Goal: Transaction & Acquisition: Download file/media

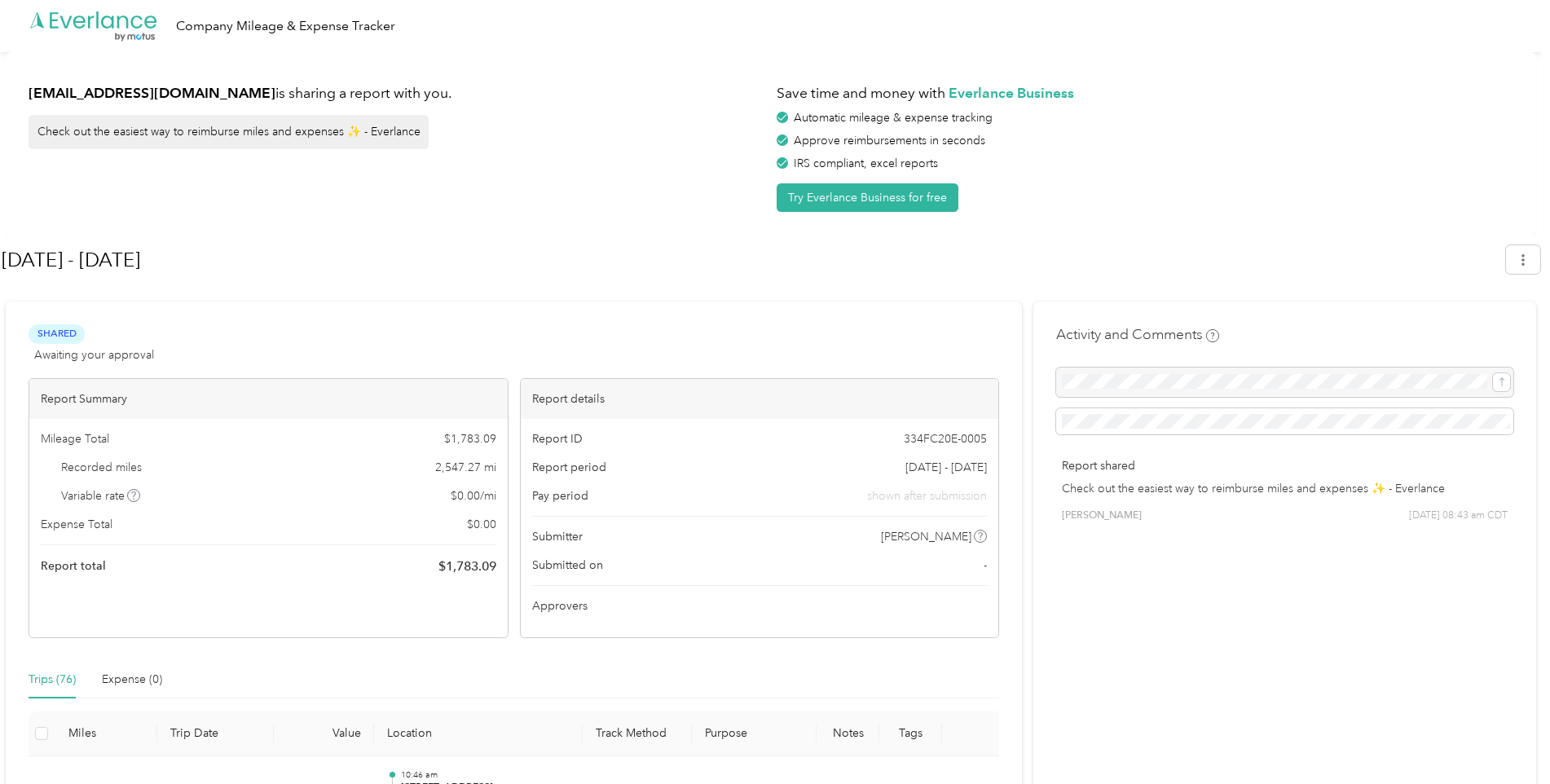
scroll to position [407, 0]
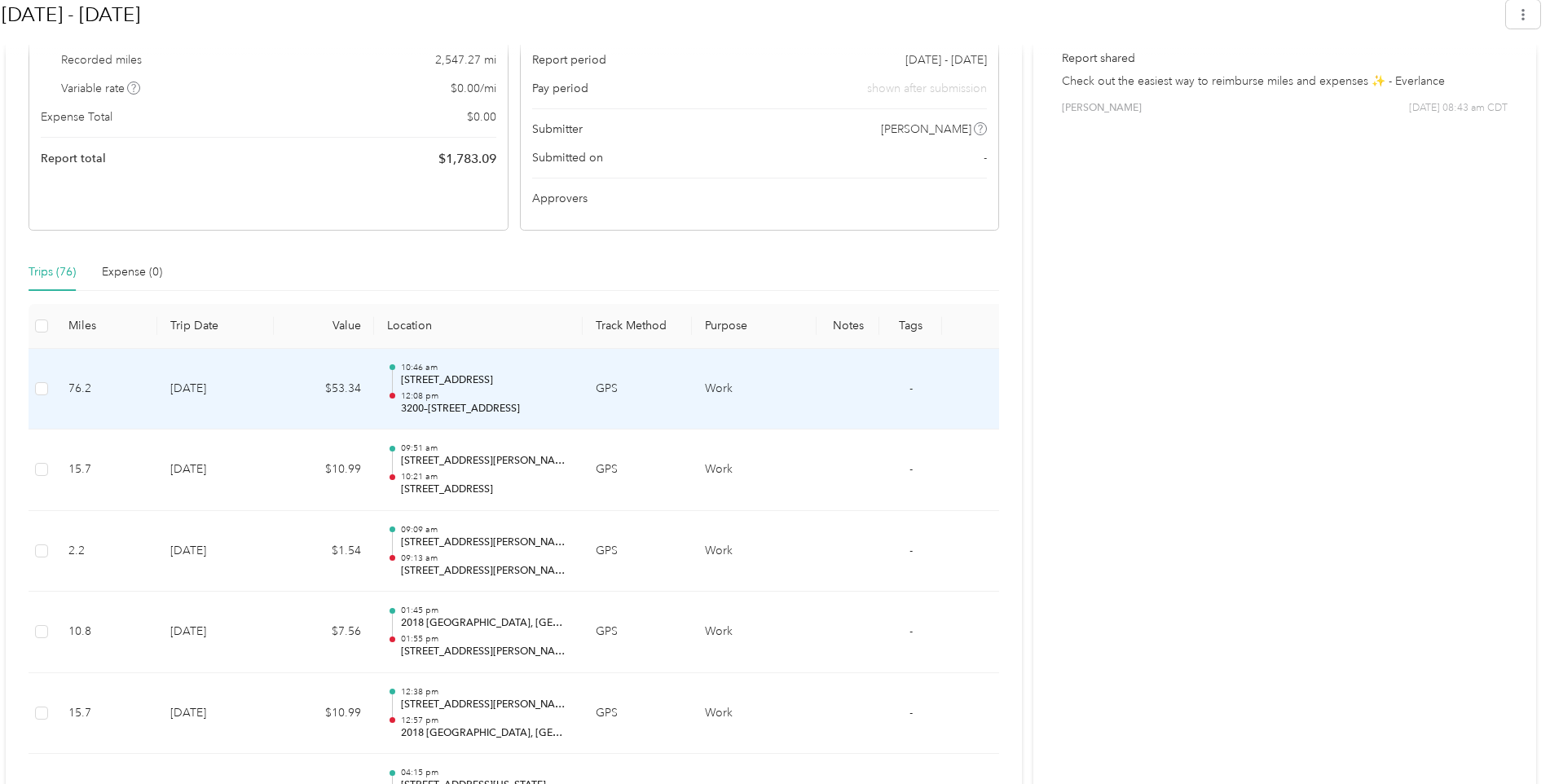
click at [846, 409] on td at bounding box center [848, 389] width 63 height 82
click at [848, 412] on td at bounding box center [848, 389] width 63 height 82
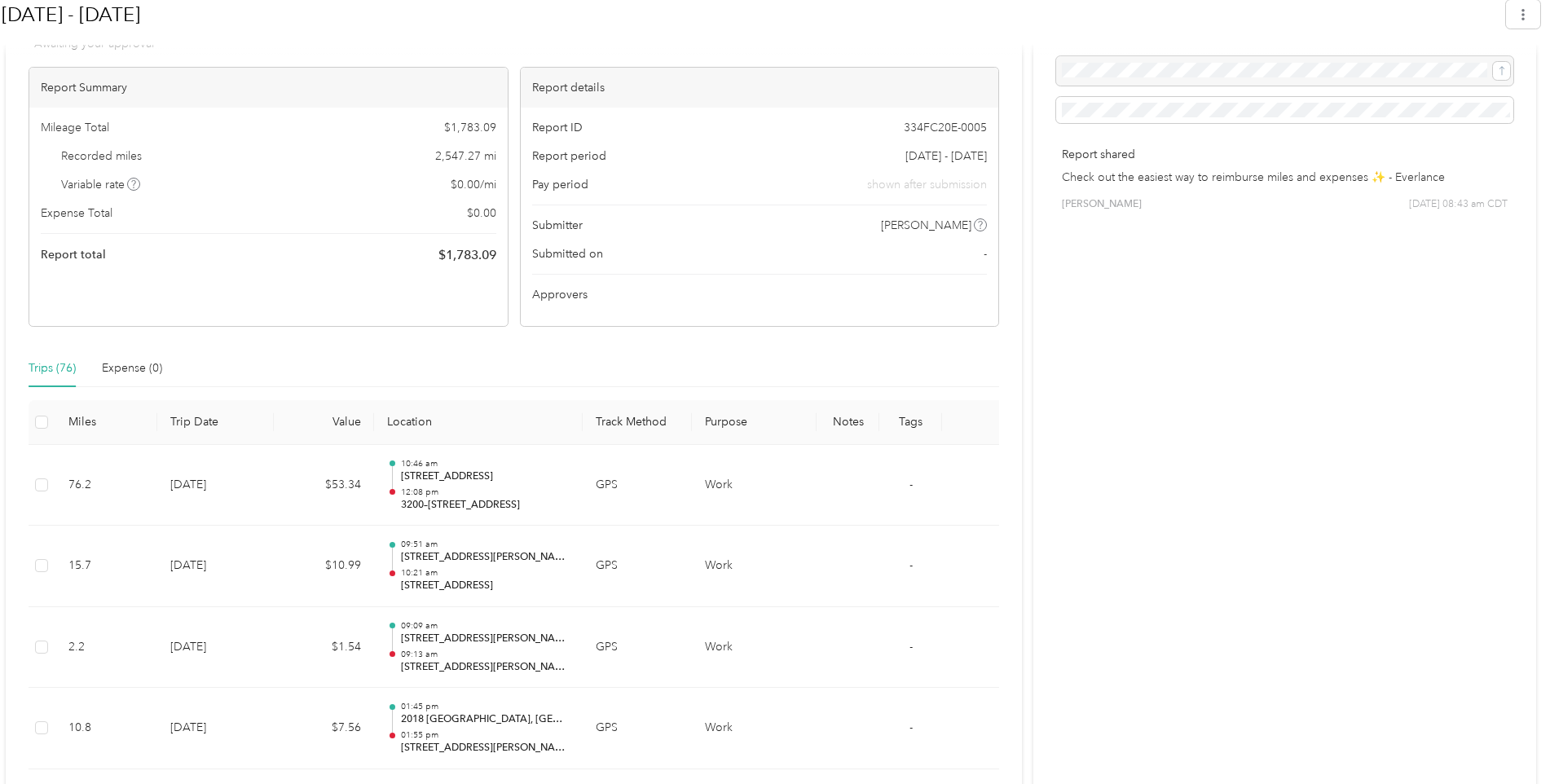
scroll to position [0, 0]
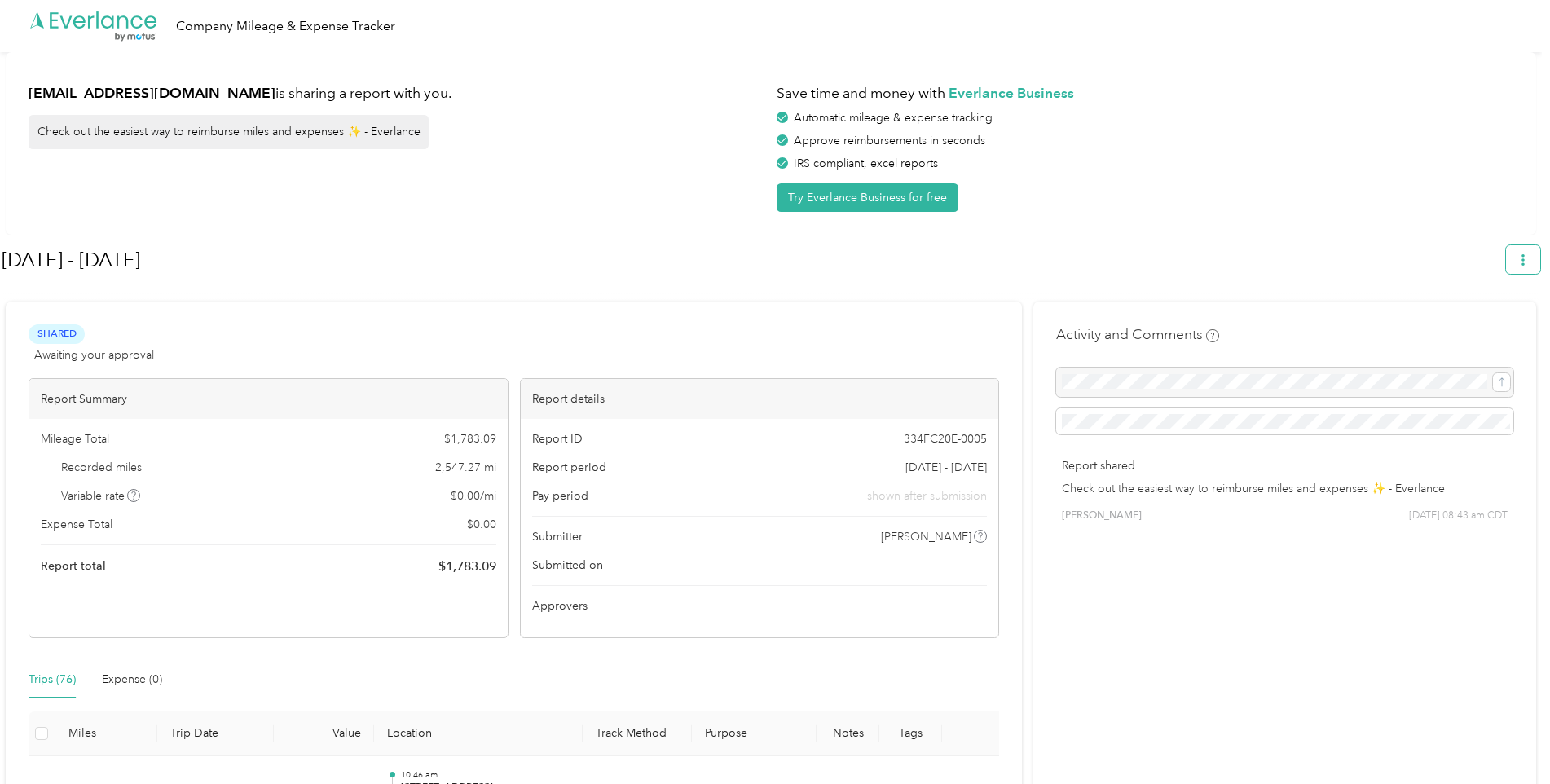
click at [1528, 261] on icon "button" at bounding box center [1522, 259] width 11 height 11
click at [1522, 328] on div "Download" at bounding box center [1485, 336] width 89 height 17
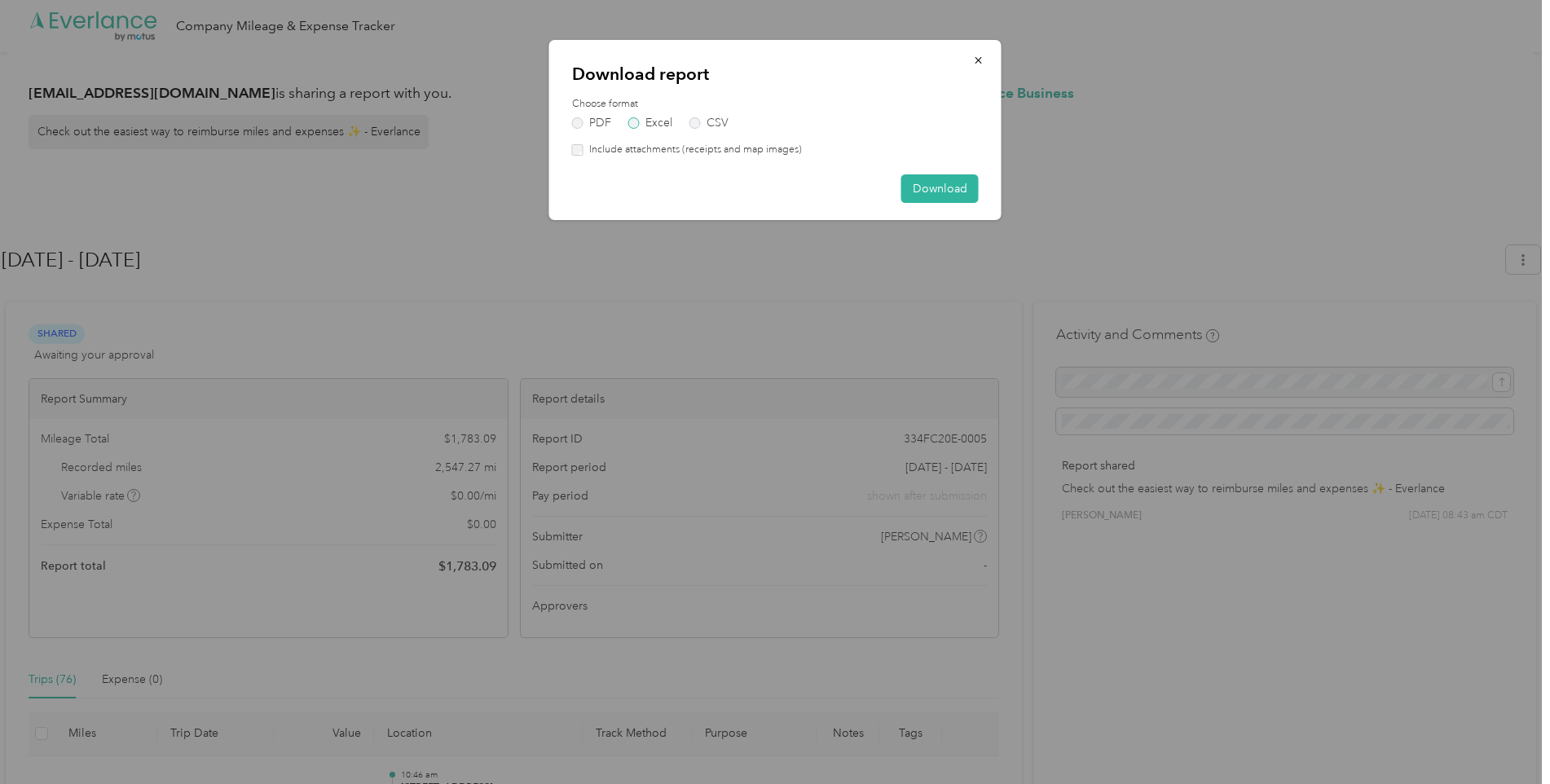
click at [636, 121] on label "Excel" at bounding box center [650, 123] width 44 height 11
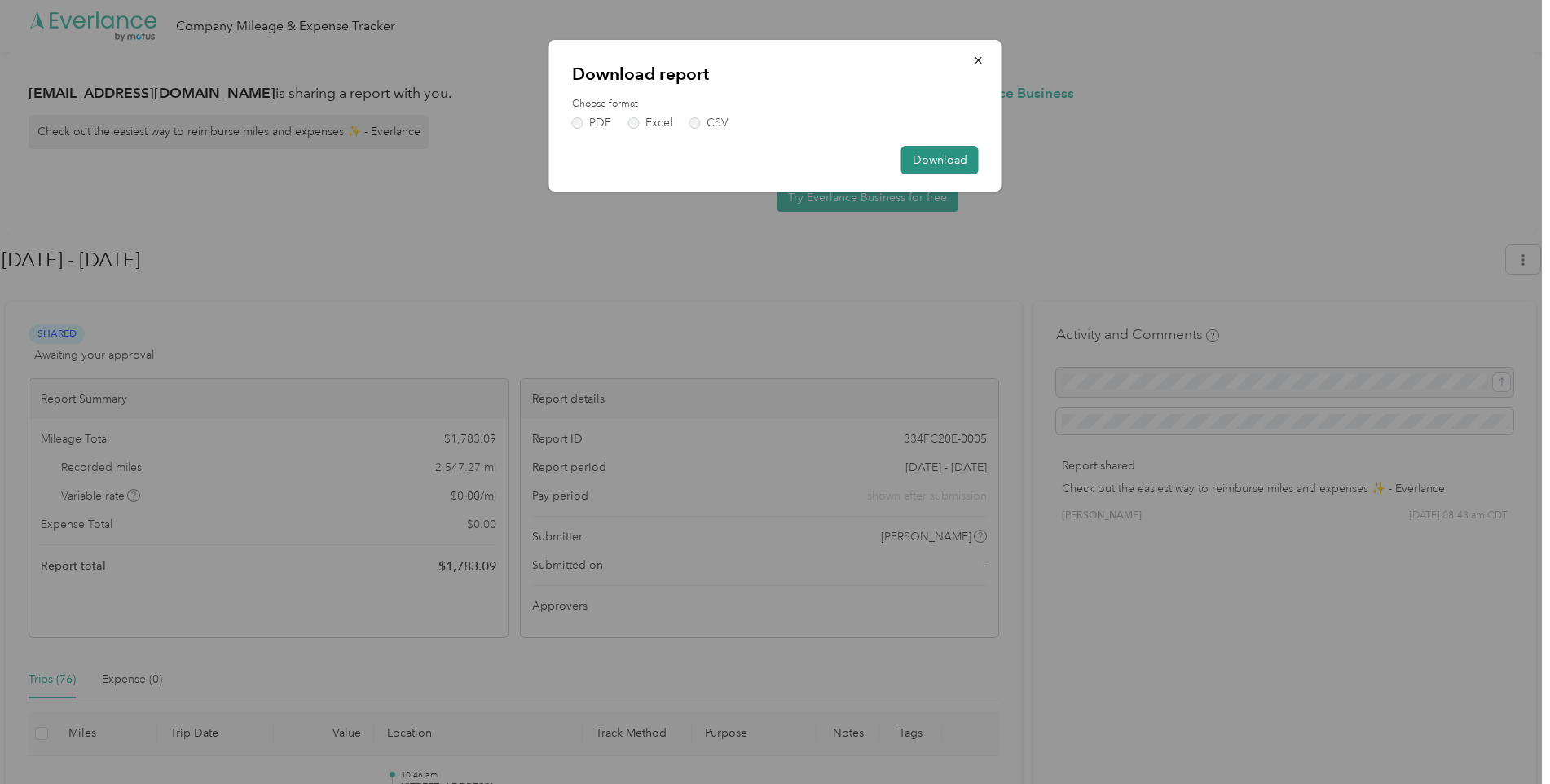
click at [932, 153] on button "Download" at bounding box center [940, 160] width 77 height 28
